Goal: Task Accomplishment & Management: Manage account settings

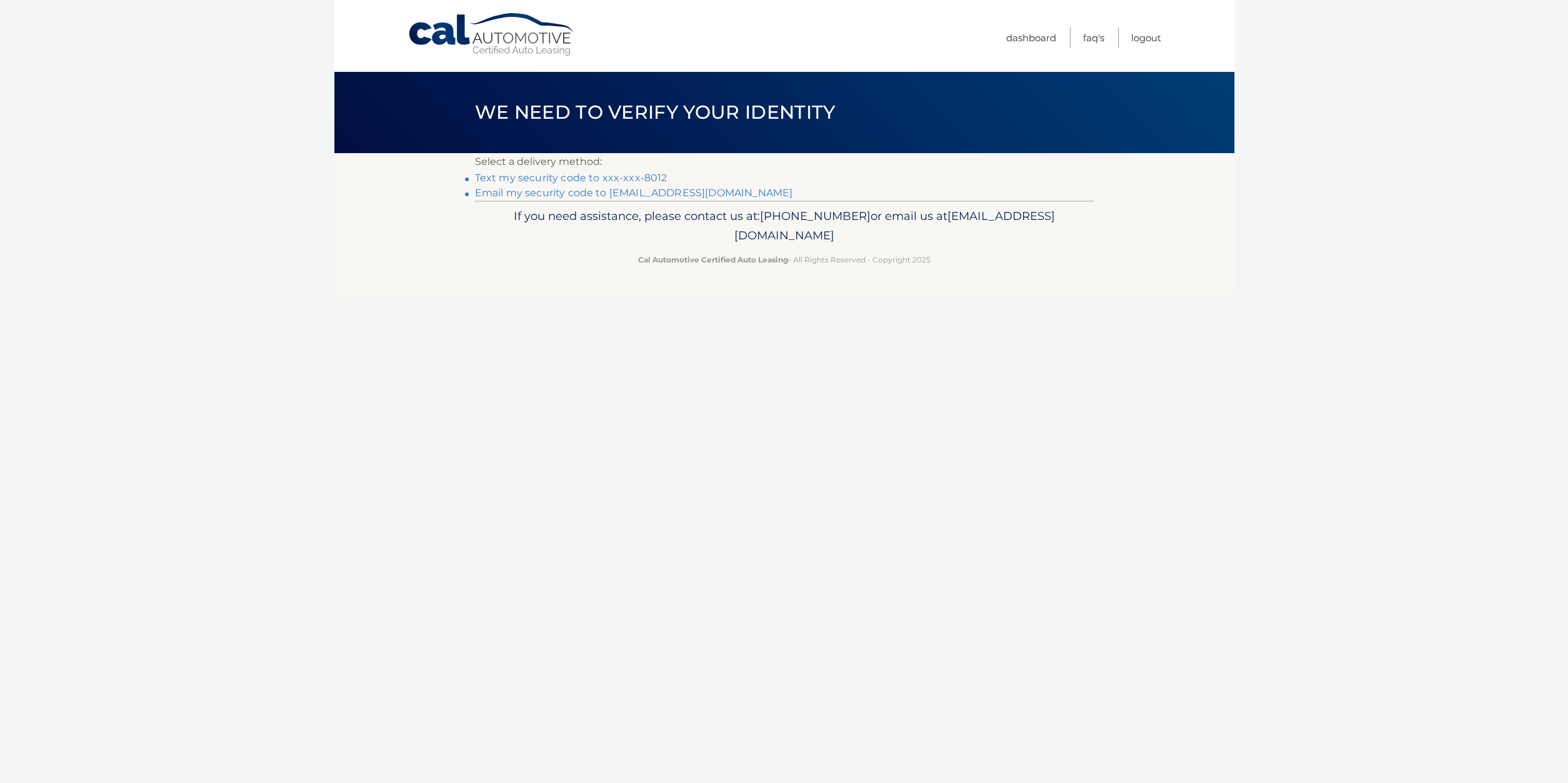
click at [662, 189] on link "Email my security code to r*******@globemoving.com" at bounding box center [634, 193] width 318 height 12
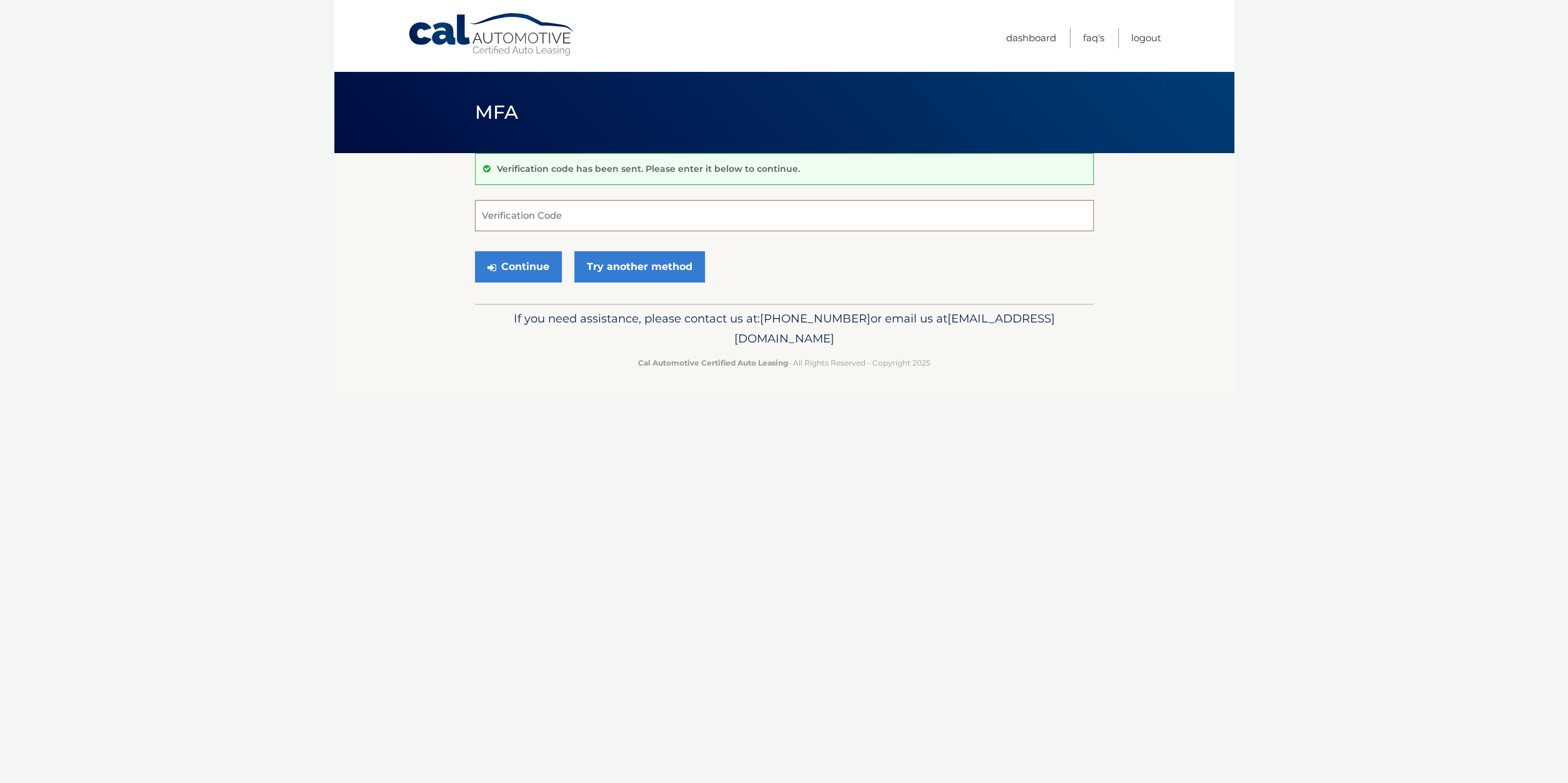
click at [542, 219] on input "Verification Code" at bounding box center [785, 216] width 619 height 31
type input "157846"
click at [543, 266] on button "Continue" at bounding box center [518, 266] width 87 height 31
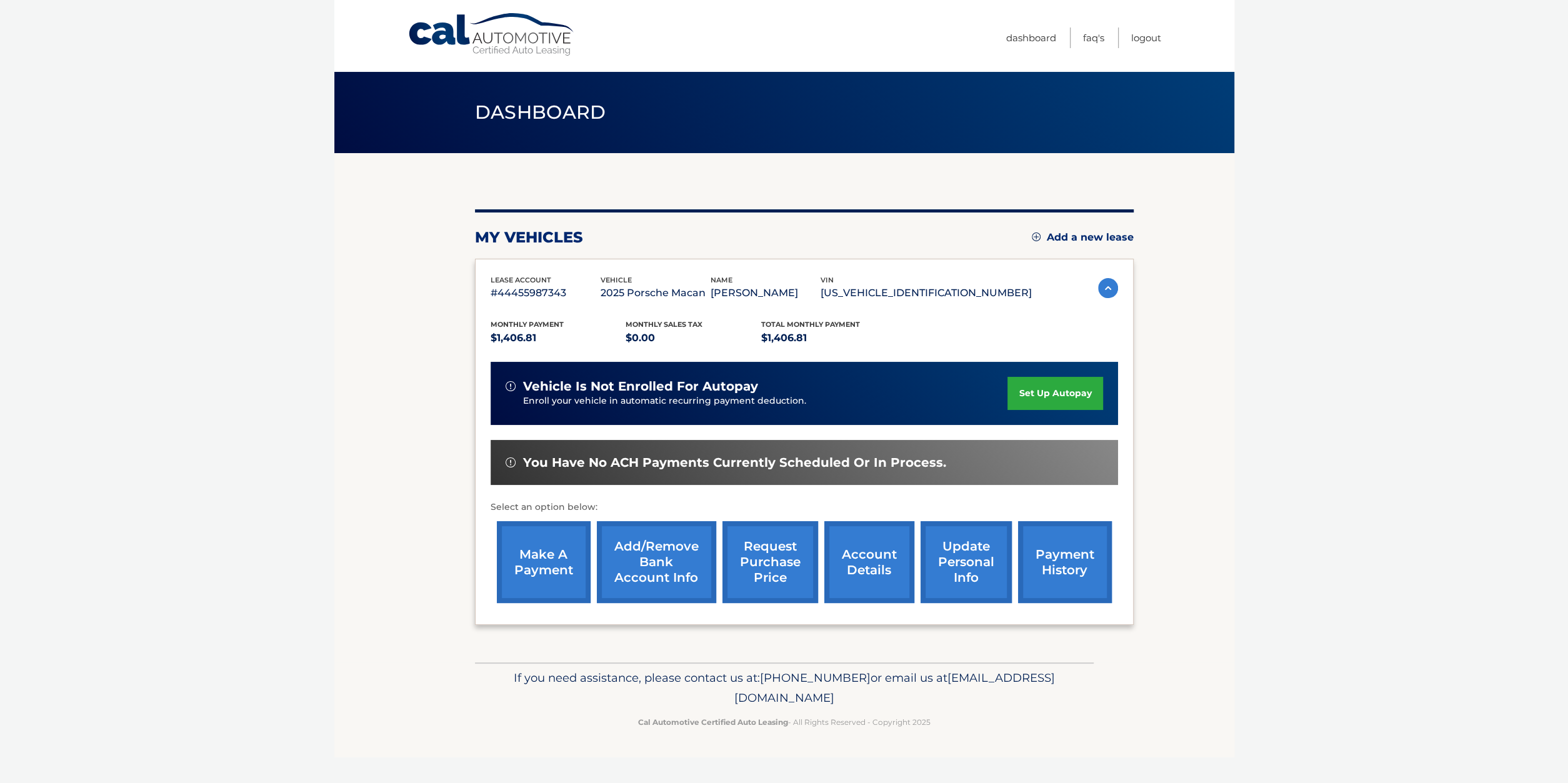
click at [1040, 393] on link "set up autopay" at bounding box center [1055, 393] width 95 height 34
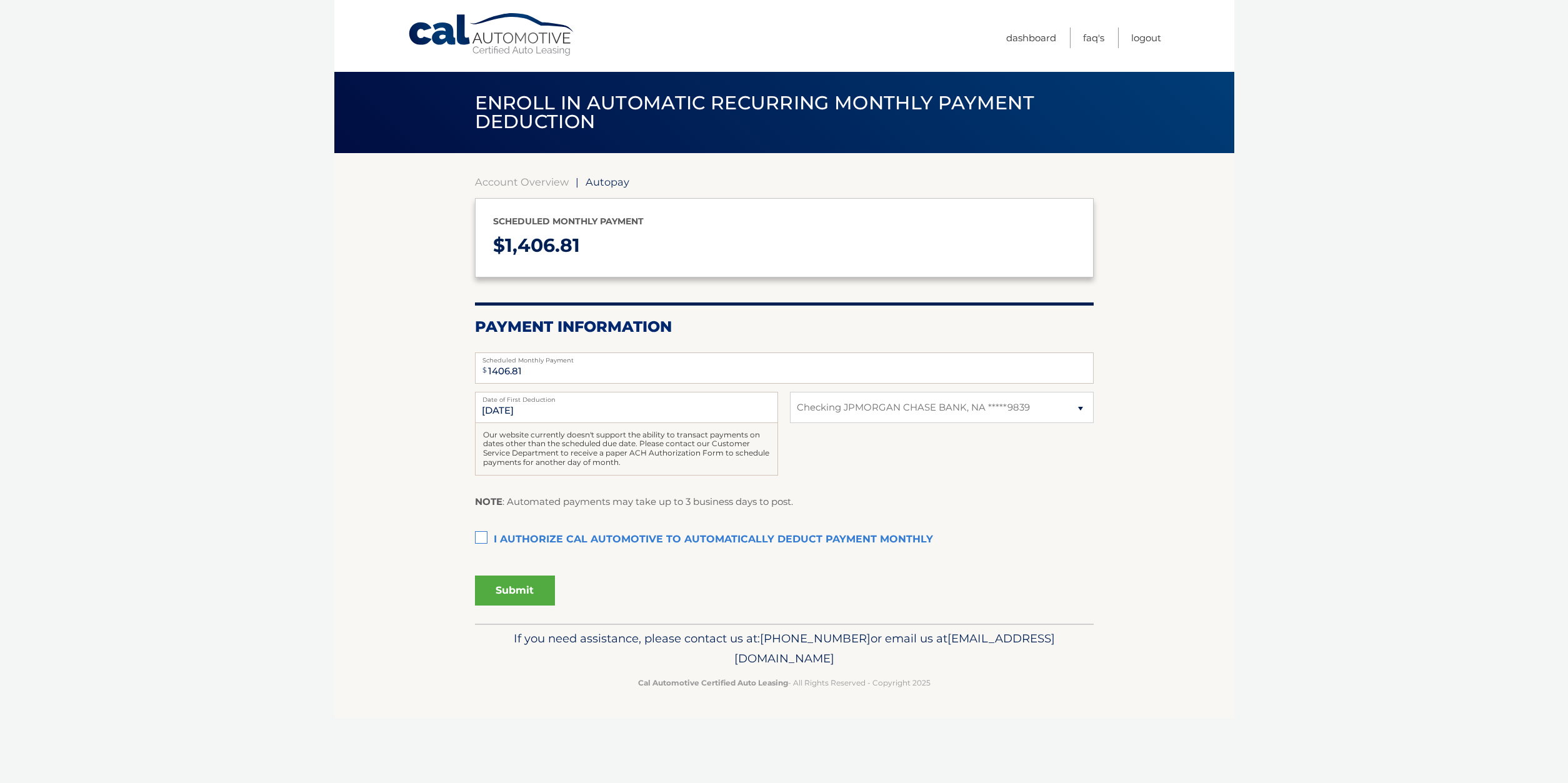
select select "N2JlMzNhOGUtMzhmNS00OWYwLWFiY2YtZmNlZDUzOTdmMjhm"
click at [481, 532] on label "I authorize cal automotive to automatically deduct payment monthly This checkbo…" at bounding box center [785, 540] width 619 height 25
click at [0, 0] on input "I authorize cal automotive to automatically deduct payment monthly This checkbo…" at bounding box center [0, 0] width 0 height 0
click at [529, 591] on button "Submit" at bounding box center [515, 590] width 80 height 30
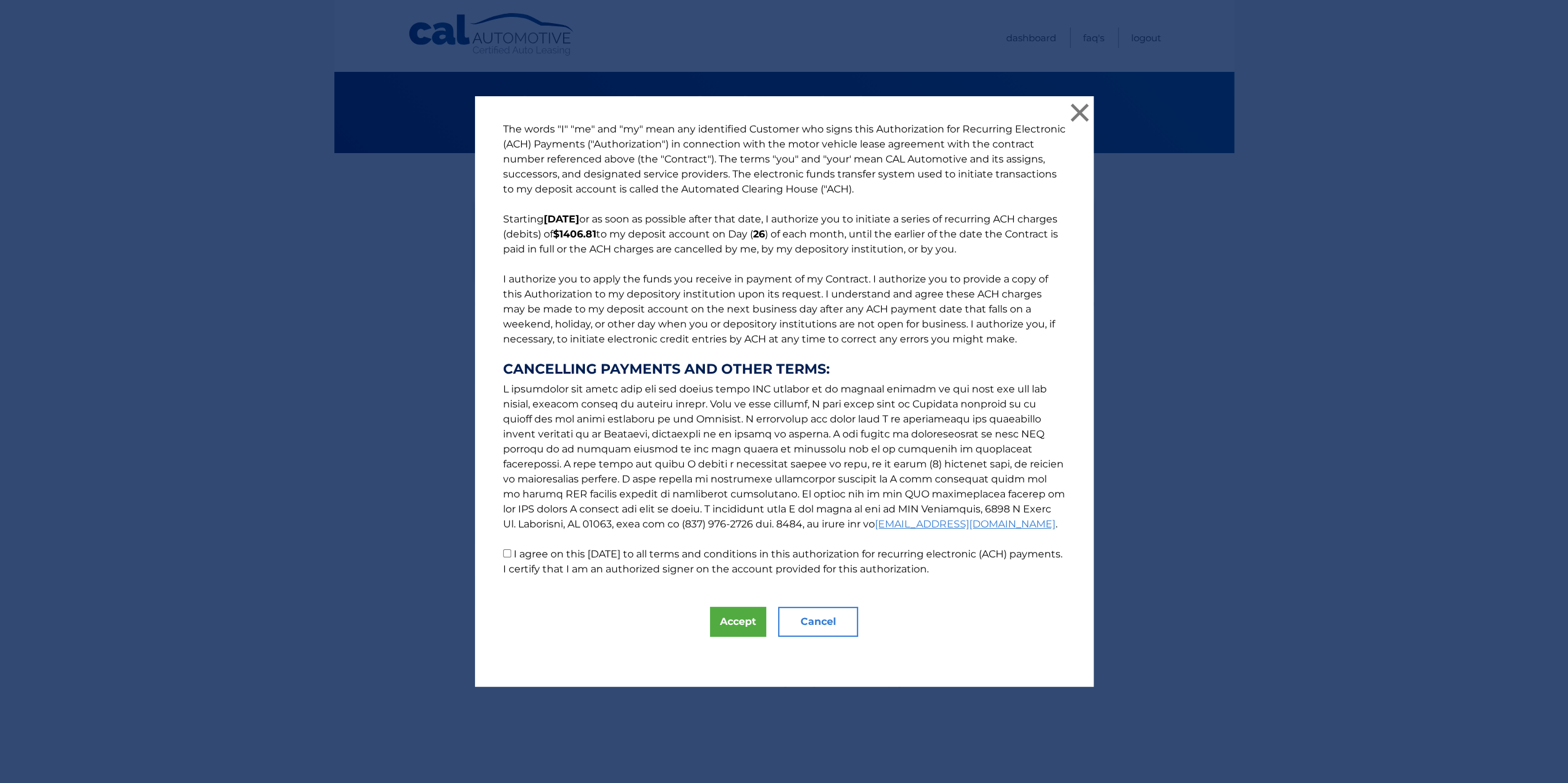
click at [809, 617] on button "Cancel" at bounding box center [818, 621] width 80 height 30
